Goal: Check status: Check status

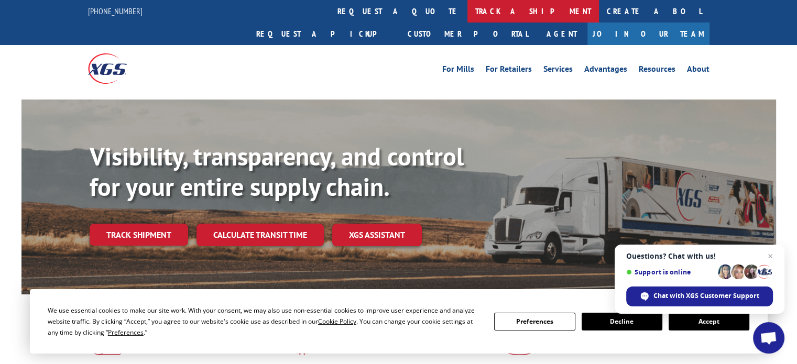
click at [467, 12] on link "track a shipment" at bounding box center [533, 11] width 132 height 23
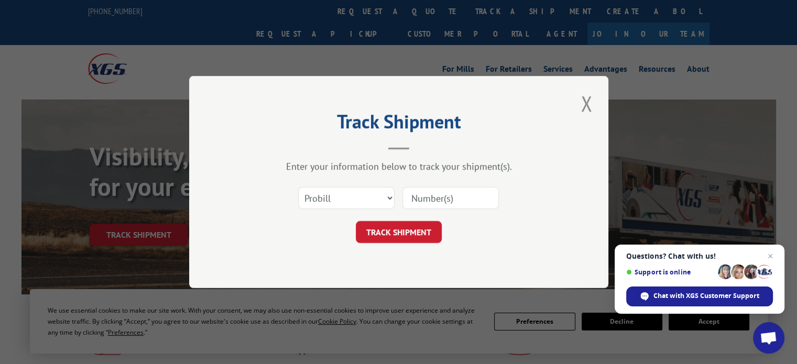
click at [423, 199] on input at bounding box center [450, 198] width 96 height 22
paste input "17514466"
type input "17514466"
click at [419, 237] on button "TRACK SHIPMENT" at bounding box center [399, 232] width 86 height 22
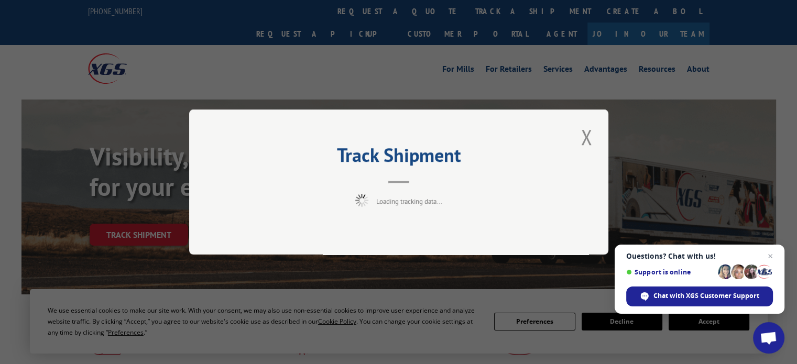
click at [715, 326] on div "Track Shipment Loading tracking data..." at bounding box center [398, 182] width 797 height 364
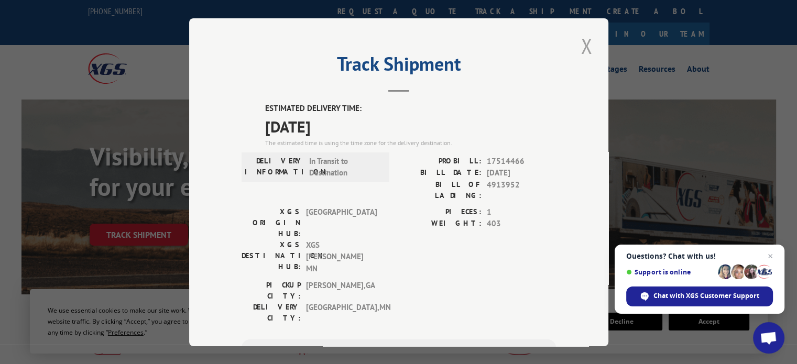
click at [581, 48] on button "Close modal" at bounding box center [586, 45] width 18 height 29
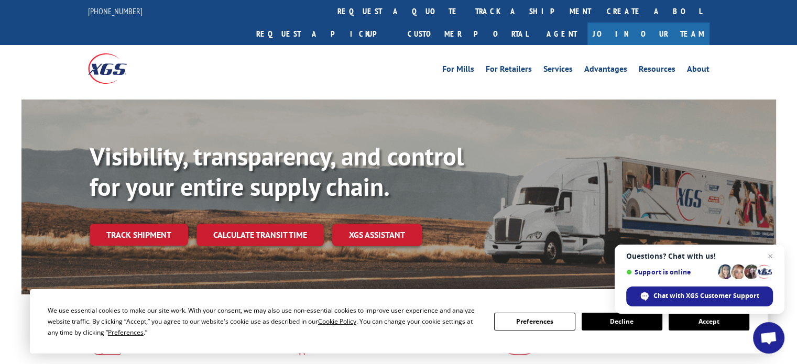
click at [701, 321] on button "Accept" at bounding box center [709, 322] width 81 height 18
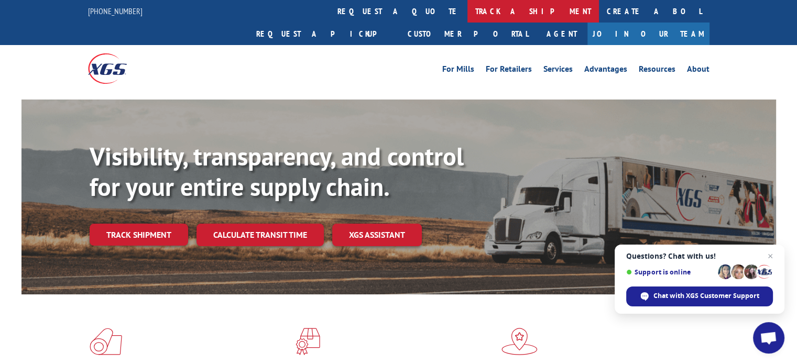
click at [467, 7] on link "track a shipment" at bounding box center [533, 11] width 132 height 23
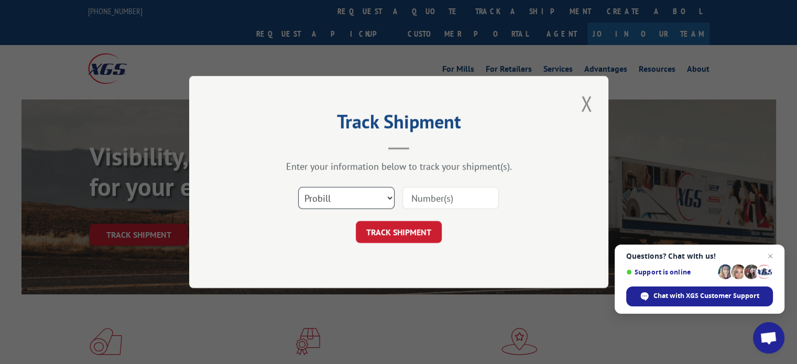
click at [391, 196] on select "Select category... Probill BOL PO" at bounding box center [346, 198] width 96 height 22
select select "po"
click at [298, 187] on select "Select category... Probill BOL PO" at bounding box center [346, 198] width 96 height 22
click at [427, 197] on input at bounding box center [450, 198] width 96 height 22
paste input "08486482"
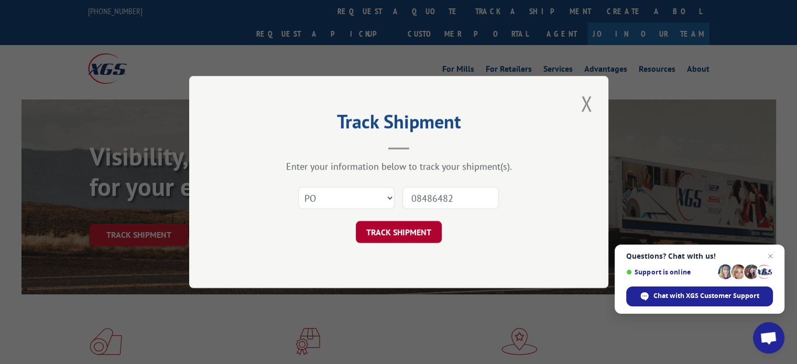
type input "08486482"
click at [395, 228] on button "TRACK SHIPMENT" at bounding box center [399, 232] width 86 height 22
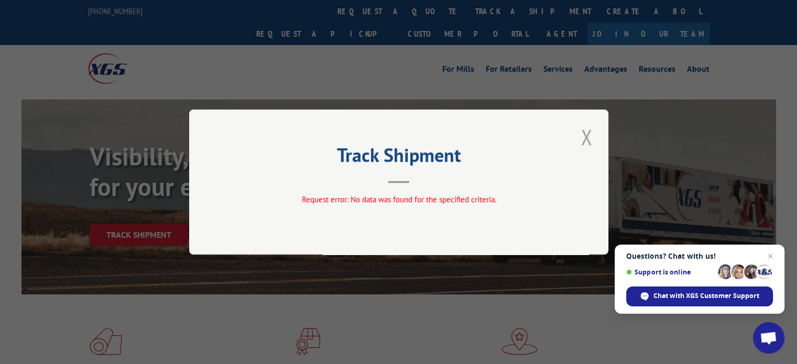
click at [585, 139] on button "Close modal" at bounding box center [586, 137] width 18 height 29
